Goal: Check status: Check status

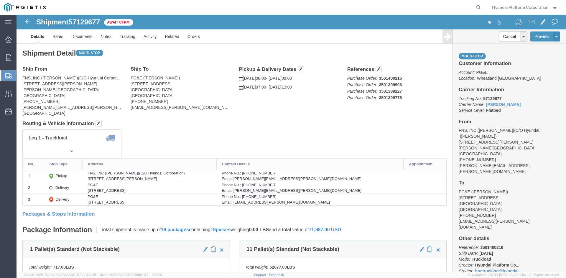
drag, startPoint x: 24, startPoint y: 84, endPoint x: 51, endPoint y: 95, distance: 29.2
click at [0, 0] on span "Shipment Manager" at bounding box center [0, 0] width 0 height 0
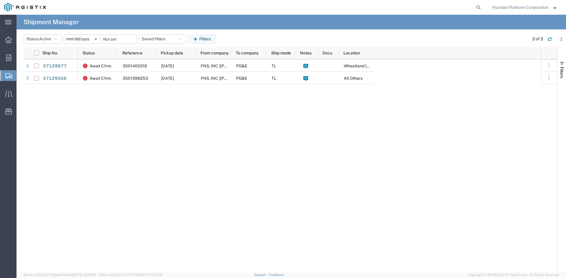
drag, startPoint x: 303, startPoint y: 186, endPoint x: 294, endPoint y: 185, distance: 9.7
drag, startPoint x: 294, startPoint y: 185, endPoint x: 175, endPoint y: 133, distance: 129.5
click at [175, 133] on div "Await Cfrm. 3501400216 [DATE] FNS, INC ([PERSON_NAME])(C/O Hyundai Corporation)…" at bounding box center [309, 165] width 463 height 213
click at [181, 221] on div "Await Cfrm. 3501400216 10/16/2025 FNS, INC (Harmon)(C/O Hyundai Corporation) PG…" at bounding box center [309, 165] width 463 height 213
drag, startPoint x: 181, startPoint y: 221, endPoint x: 157, endPoint y: 217, distance: 23.9
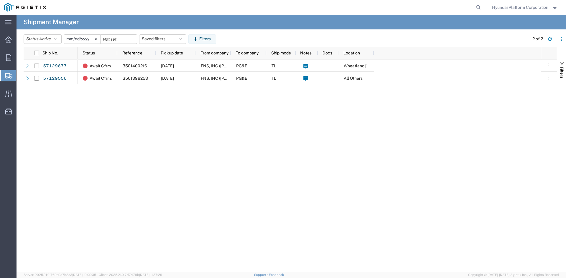
click at [157, 217] on div "Await Cfrm. 3501400216 10/16/2025 FNS, INC (Harmon)(C/O Hyundai Corporation) PG…" at bounding box center [309, 165] width 463 height 213
drag, startPoint x: 240, startPoint y: 128, endPoint x: 193, endPoint y: 77, distance: 68.8
click at [240, 128] on div "Await Cfrm. 3501400216 10/16/2025 FNS, INC (Harmon)(C/O Hyundai Corporation) PG…" at bounding box center [309, 165] width 463 height 213
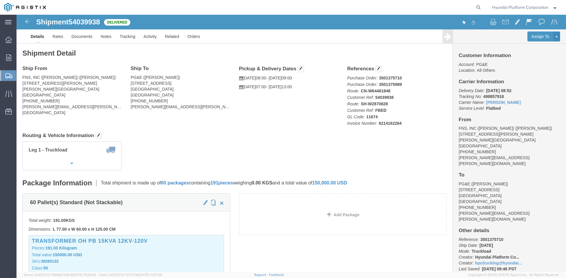
click at [0, 0] on span "Shipment Manager" at bounding box center [0, 0] width 0 height 0
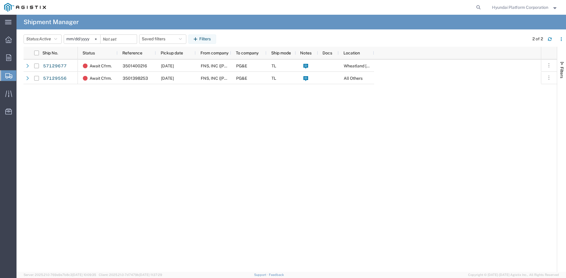
click at [124, 124] on div "Await Cfrm. 3501400216 [DATE] FNS, INC ([PERSON_NAME])(C/O Hyundai Corporation)…" at bounding box center [309, 165] width 463 height 213
click at [244, 120] on div "Await Cfrm. 3501400216 [DATE] FNS, INC ([PERSON_NAME])(C/O Hyundai Corporation)…" at bounding box center [309, 165] width 463 height 213
